Goal: Task Accomplishment & Management: Manage account settings

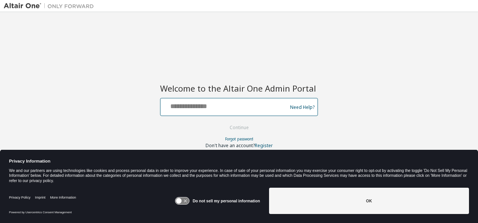
click at [213, 105] on input "text" at bounding box center [225, 105] width 123 height 11
click at [199, 109] on input "****" at bounding box center [225, 105] width 123 height 11
type input "**********"
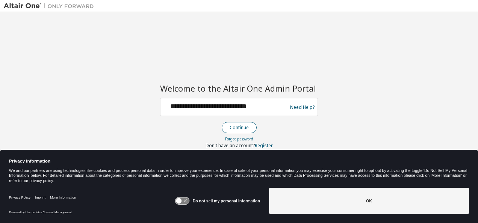
click at [241, 128] on button "Continue" at bounding box center [239, 127] width 35 height 11
